Goal: Transaction & Acquisition: Purchase product/service

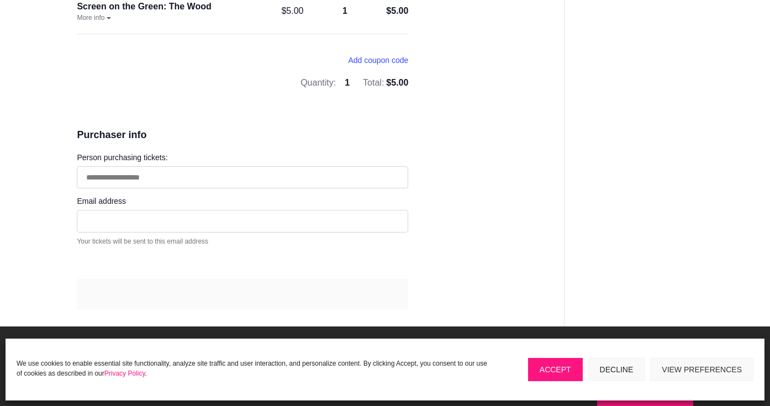
scroll to position [220, 0]
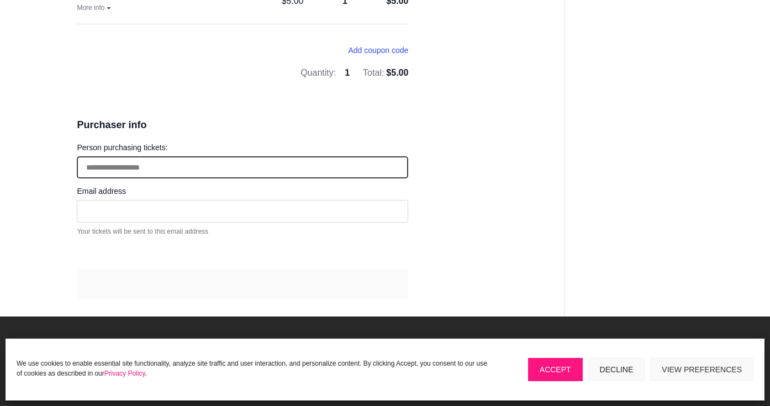
click at [174, 163] on input "Person purchasing tickets:" at bounding box center [242, 167] width 331 height 23
type input "**********"
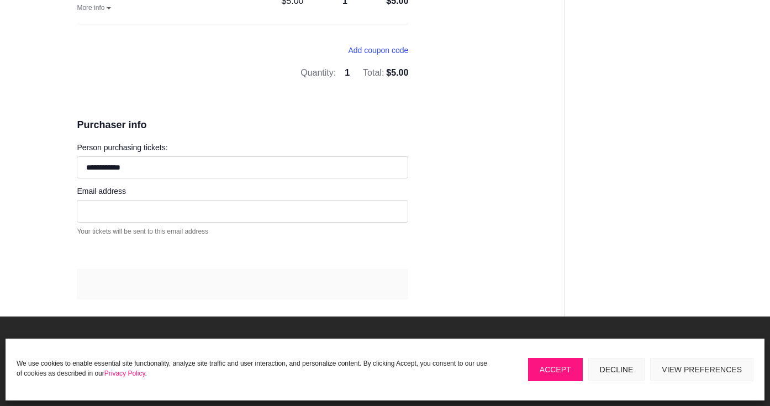
click at [102, 198] on div "Email address Your email address is required Your tickets will be sent to this …" at bounding box center [242, 213] width 331 height 57
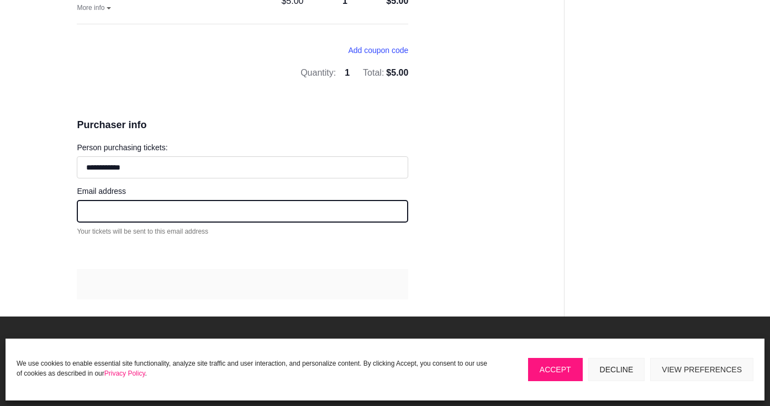
click at [102, 205] on input "Email address" at bounding box center [242, 211] width 331 height 23
type input "**********"
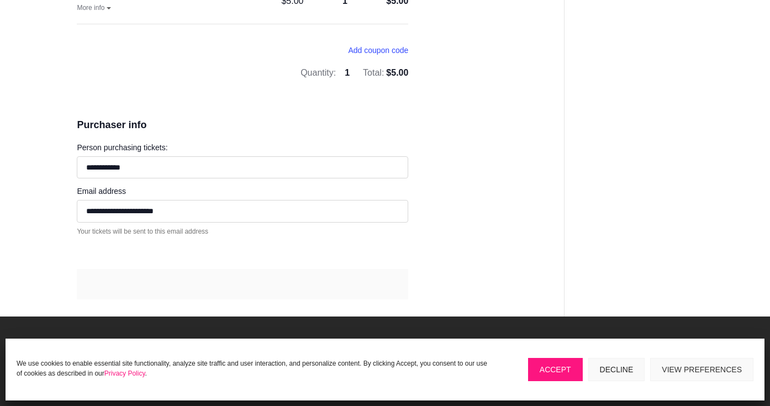
click at [557, 366] on button "Accept" at bounding box center [555, 369] width 55 height 23
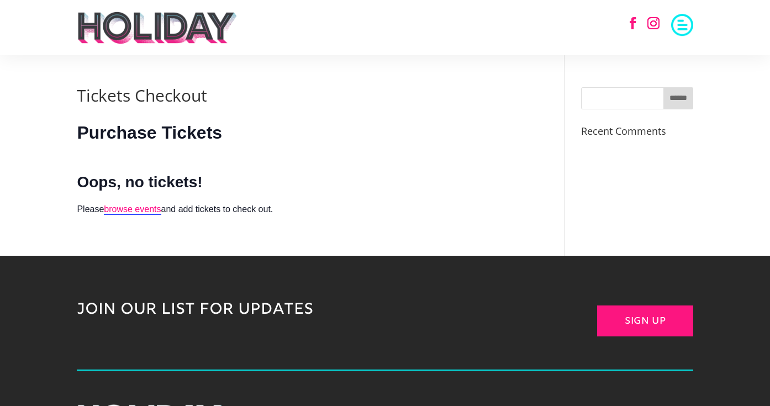
click at [162, 30] on img at bounding box center [157, 27] width 161 height 33
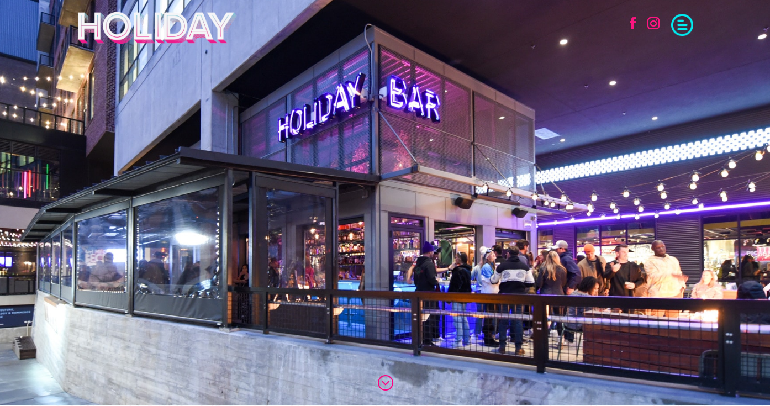
click at [681, 20] on span at bounding box center [682, 24] width 22 height 22
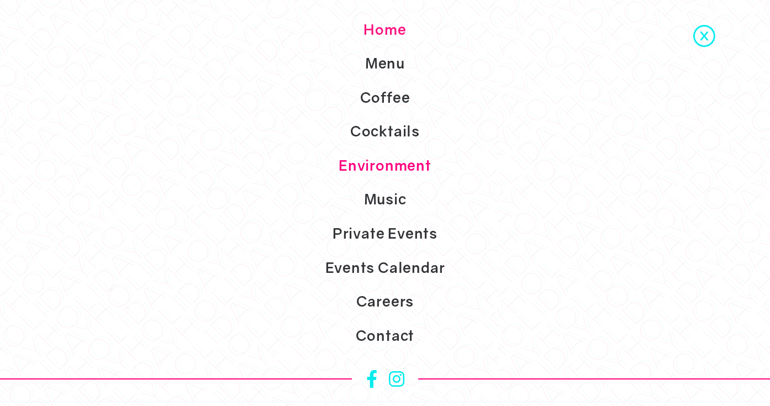
scroll to position [23, 0]
click at [393, 234] on link "Private Events" at bounding box center [385, 233] width 770 height 34
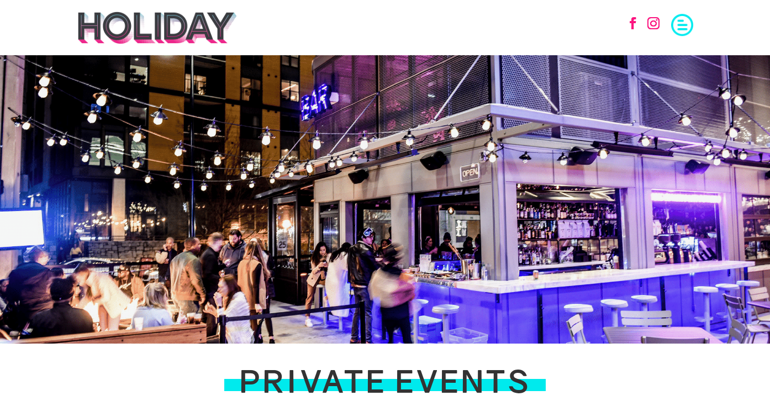
click at [682, 30] on span at bounding box center [682, 24] width 22 height 22
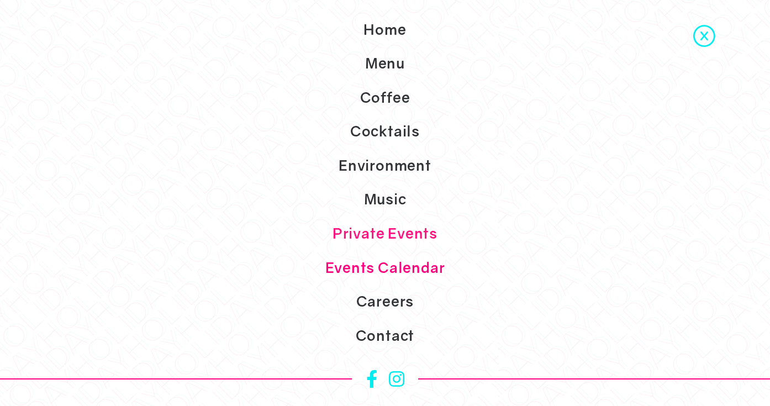
click at [396, 271] on link "Events Calendar" at bounding box center [385, 268] width 770 height 34
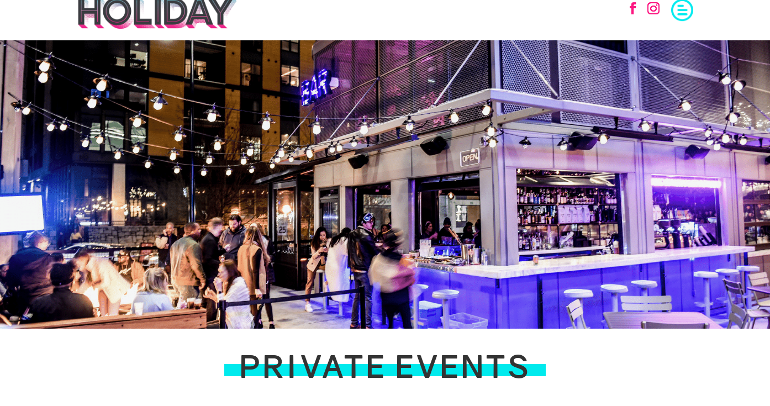
scroll to position [9, 0]
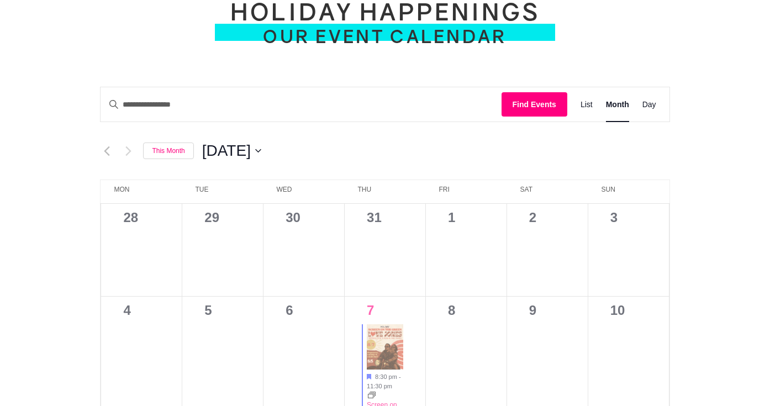
scroll to position [507, 0]
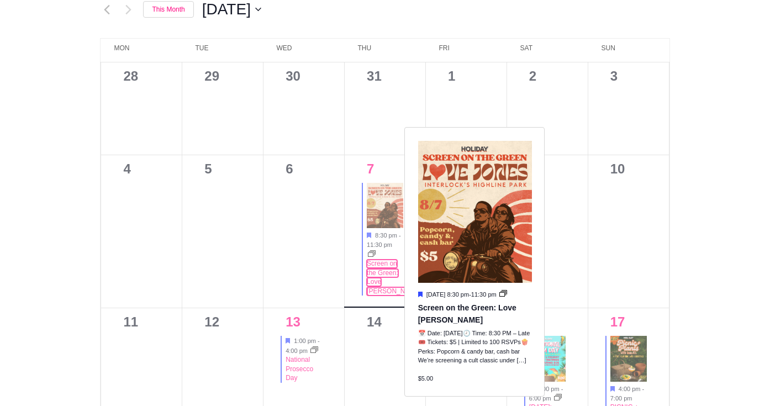
click at [374, 267] on link "Screen on the Green: Love [PERSON_NAME]" at bounding box center [394, 277] width 55 height 36
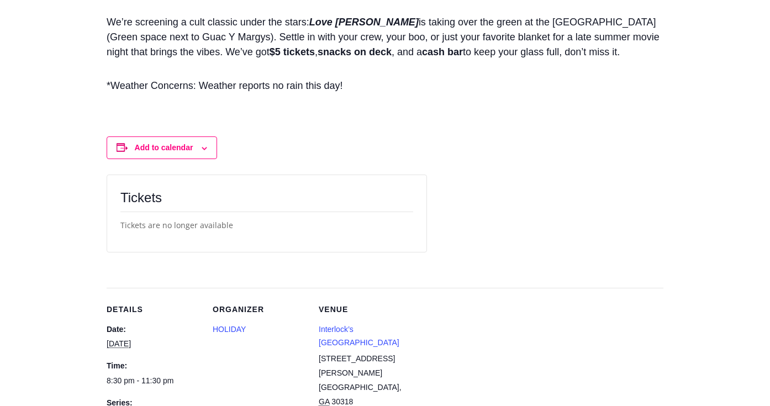
scroll to position [958, 0]
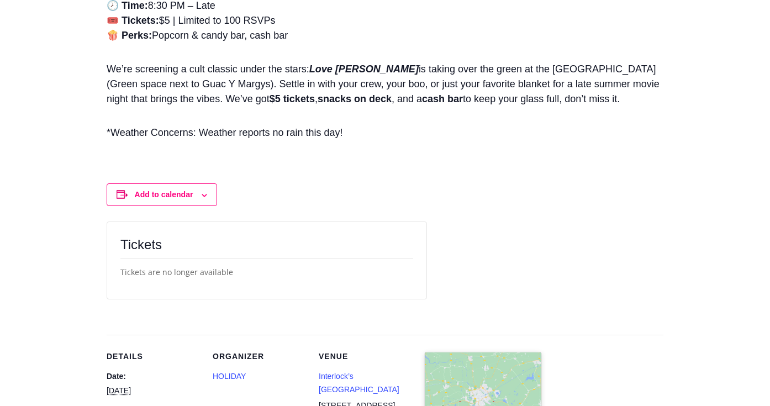
click at [186, 286] on div "Tickets are no longer available" at bounding box center [266, 272] width 293 height 29
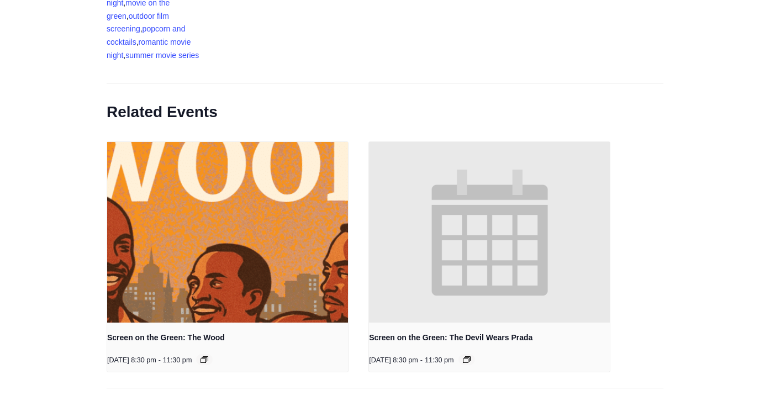
scroll to position [1615, 0]
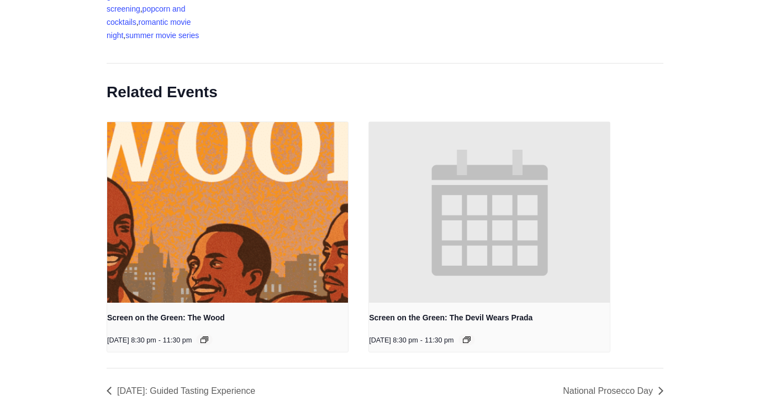
click at [192, 317] on link "Screen on the Green: The Wood" at bounding box center [166, 317] width 118 height 9
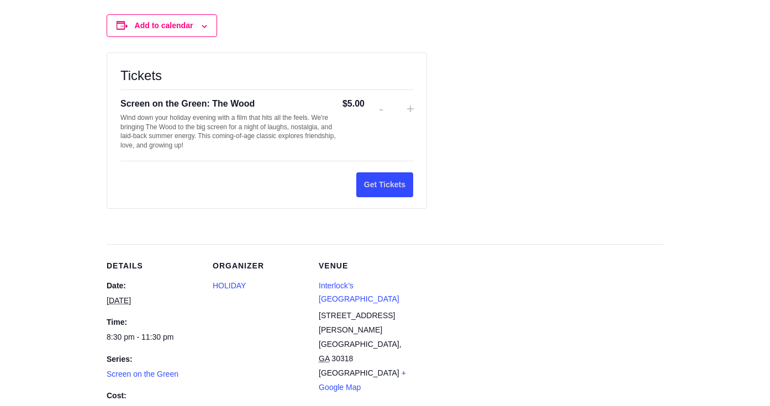
scroll to position [1090, 0]
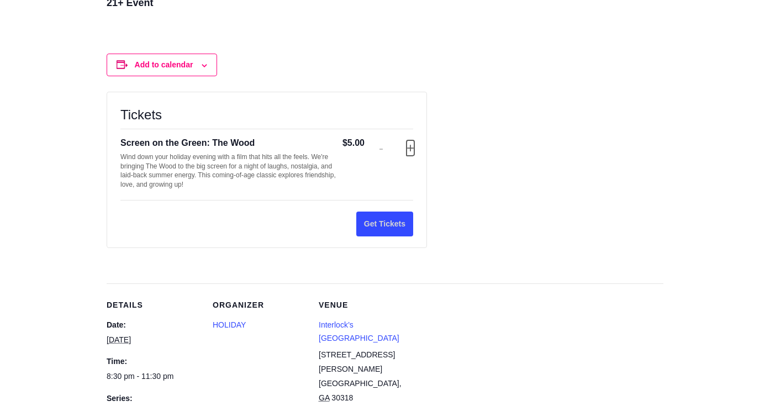
click at [407, 151] on button "Increase ticket quantity for Screen on the Green: The Wood +" at bounding box center [409, 147] width 7 height 15
click at [378, 221] on button "Get Tickets" at bounding box center [384, 223] width 57 height 25
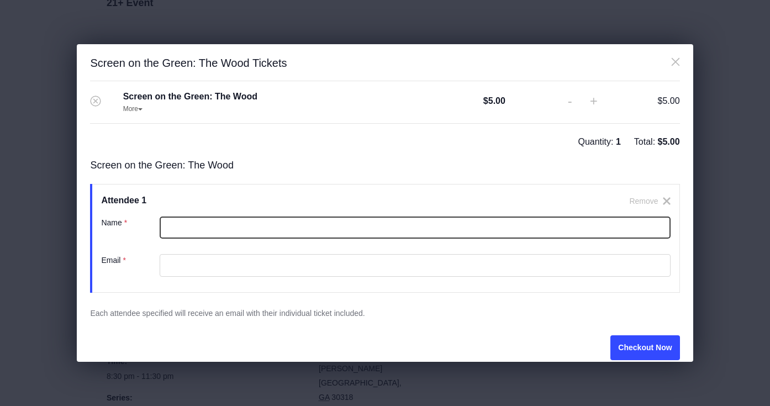
click at [371, 221] on input "Name ( required ) *" at bounding box center [415, 227] width 510 height 23
type input "**********"
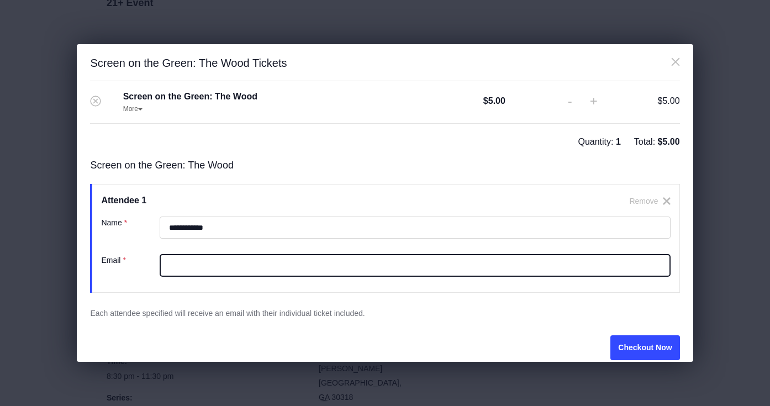
click at [330, 263] on input "Email ( required ) *" at bounding box center [415, 265] width 510 height 23
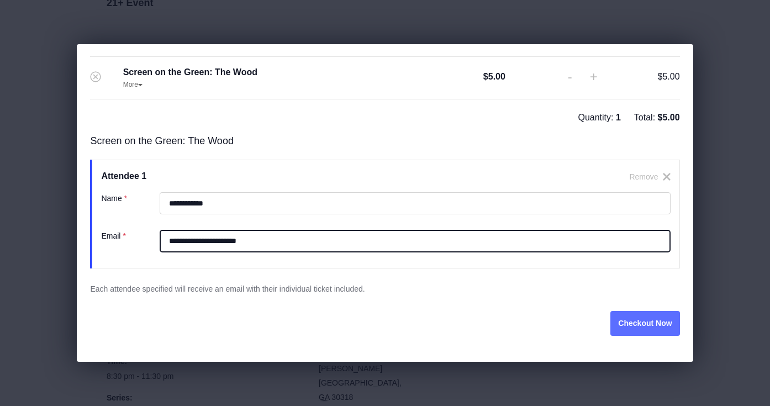
type input "**********"
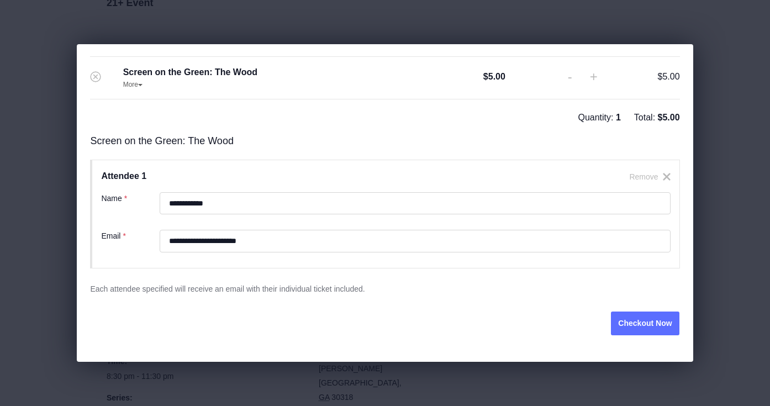
click at [640, 324] on button "Checkout Now" at bounding box center [644, 323] width 69 height 25
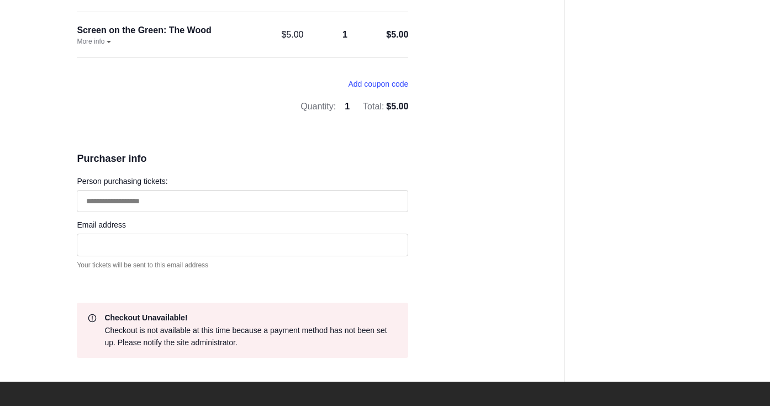
scroll to position [183, 0]
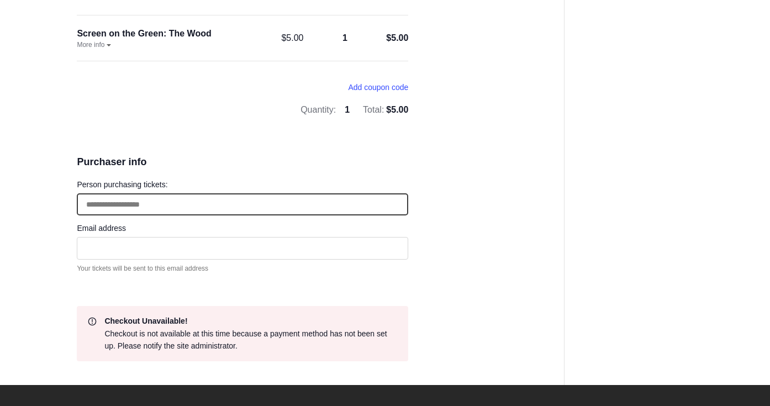
click at [222, 203] on input "Person purchasing tickets:" at bounding box center [242, 204] width 331 height 23
type input "**********"
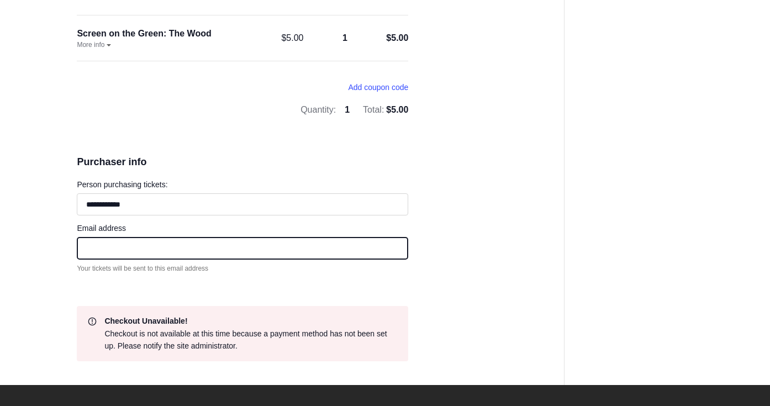
click at [171, 238] on input "Email address" at bounding box center [242, 248] width 331 height 23
type input "**********"
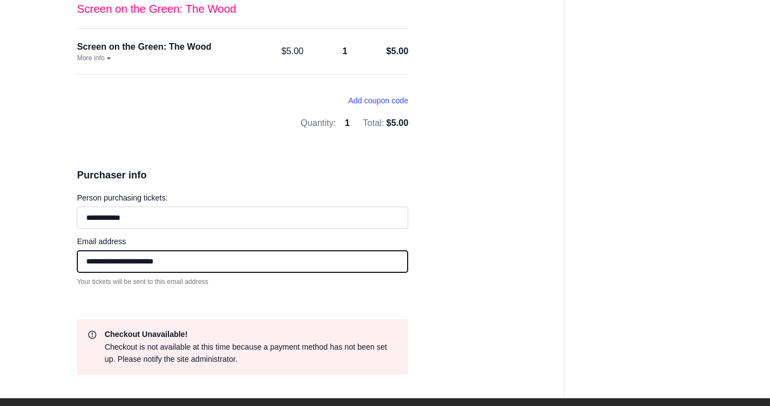
scroll to position [171, 0]
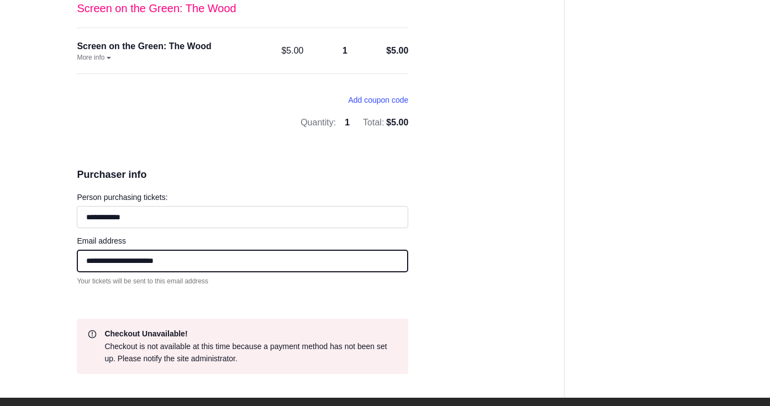
click at [199, 267] on input "**********" at bounding box center [242, 261] width 331 height 23
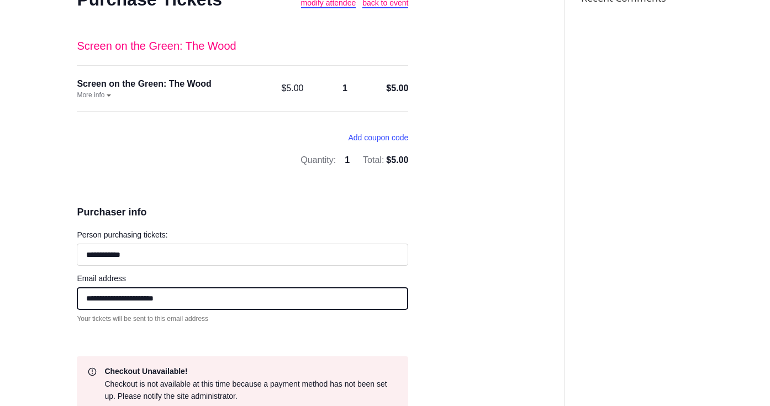
scroll to position [131, 0]
